Goal: Information Seeking & Learning: Learn about a topic

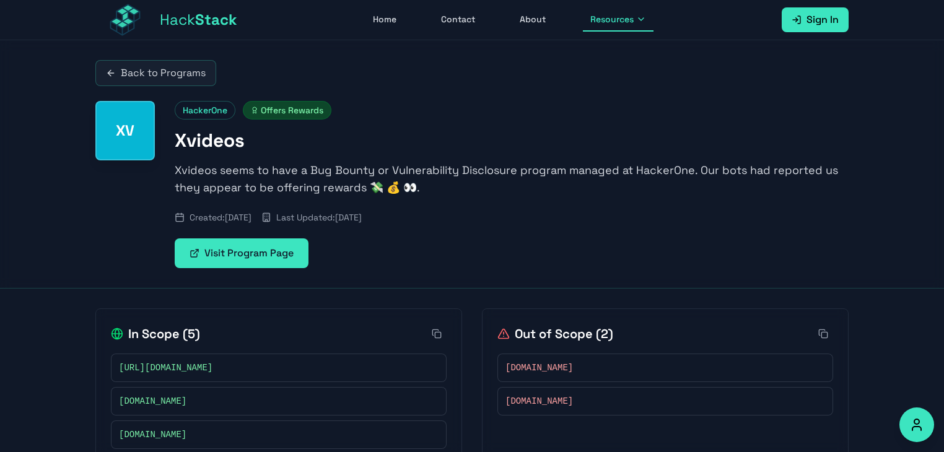
click at [208, 248] on link "Visit Program Page" at bounding box center [242, 253] width 134 height 30
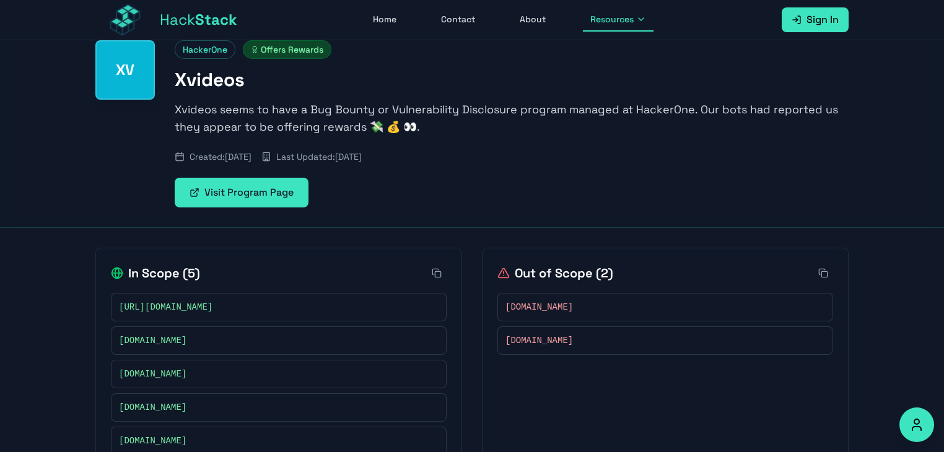
scroll to position [97, 0]
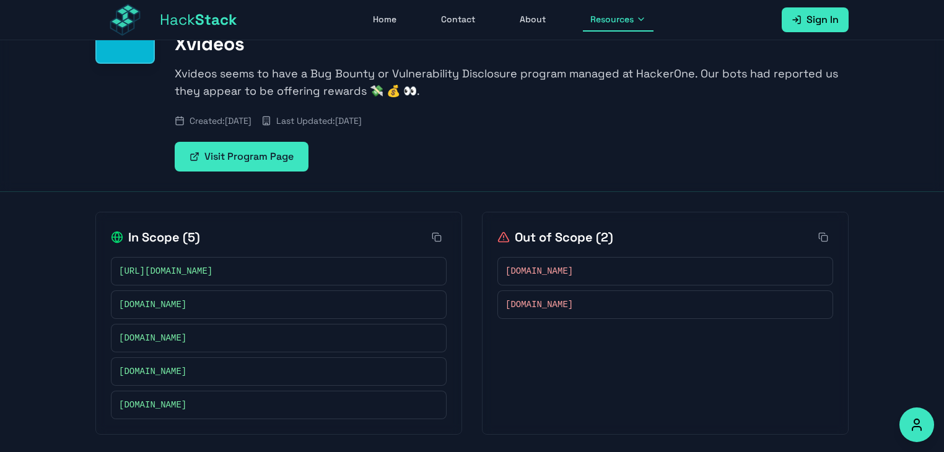
click at [212, 267] on span "[URL][DOMAIN_NAME]" at bounding box center [165, 271] width 93 height 12
click at [265, 276] on div "[URL][DOMAIN_NAME]" at bounding box center [278, 271] width 319 height 12
click at [212, 270] on span "[URL][DOMAIN_NAME]" at bounding box center [165, 271] width 93 height 12
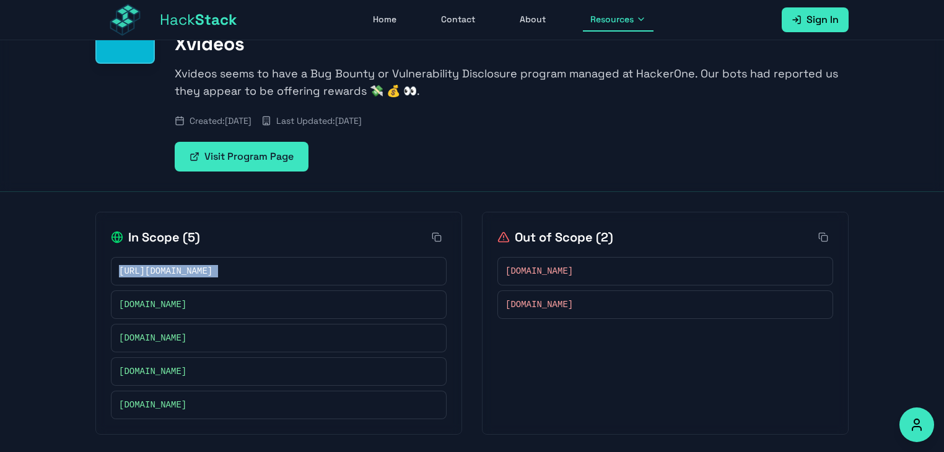
click at [212, 270] on span "[URL][DOMAIN_NAME]" at bounding box center [165, 271] width 93 height 12
click at [544, 266] on span "[DOMAIN_NAME]" at bounding box center [538, 271] width 67 height 12
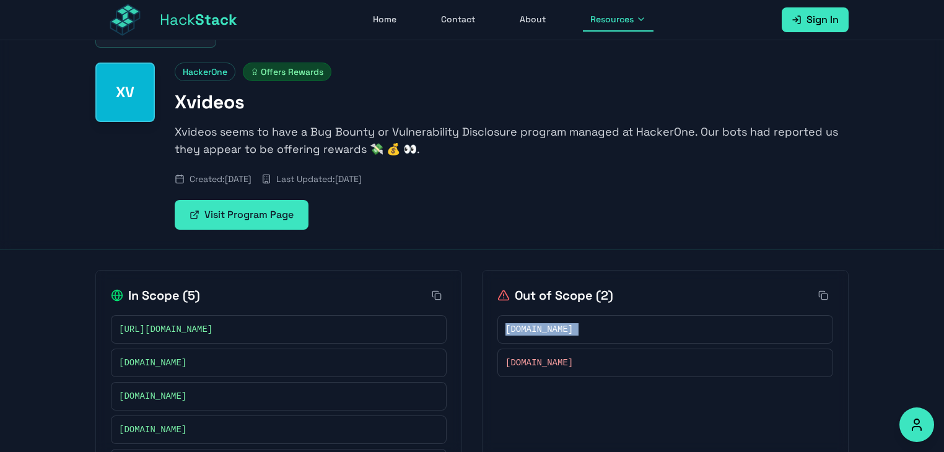
scroll to position [0, 0]
